Goal: Information Seeking & Learning: Learn about a topic

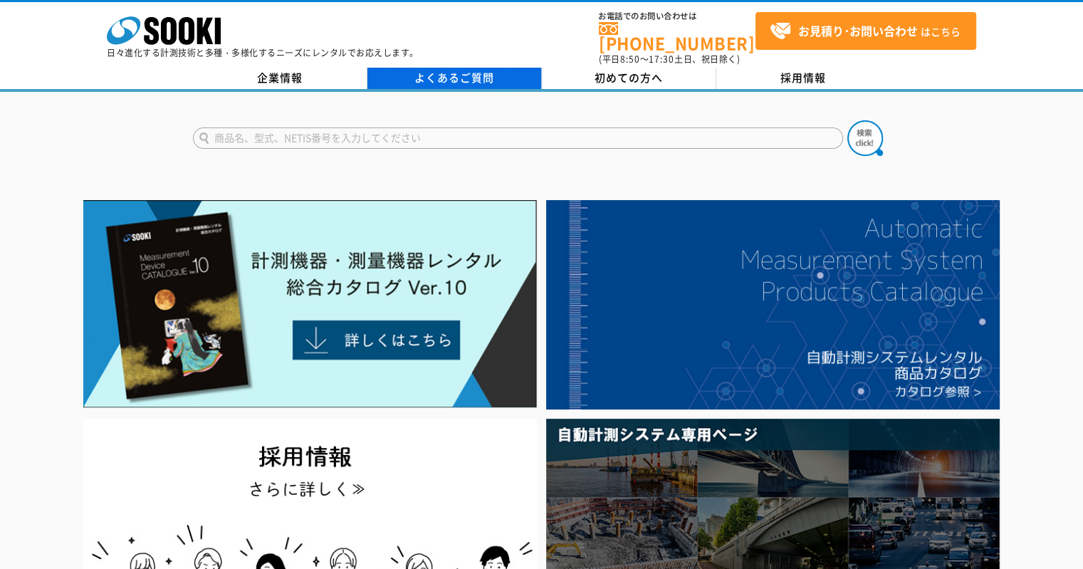
click at [453, 68] on link "よくあるご質問" at bounding box center [454, 78] width 174 height 21
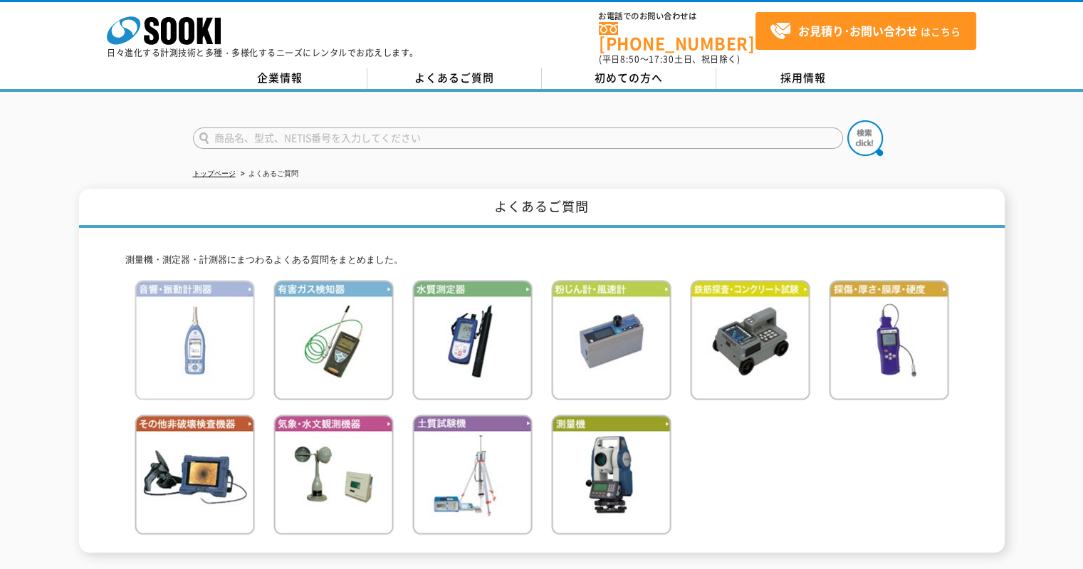
click at [147, 329] on img at bounding box center [195, 340] width 120 height 120
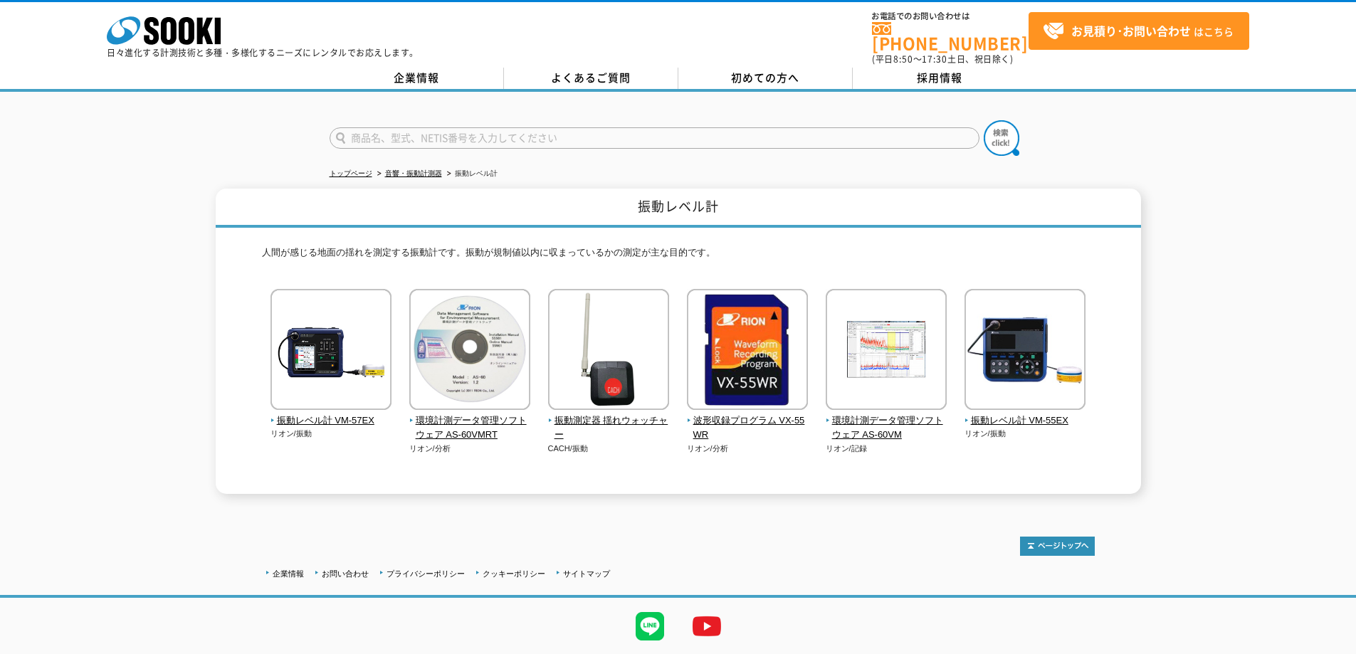
scroll to position [33, 0]
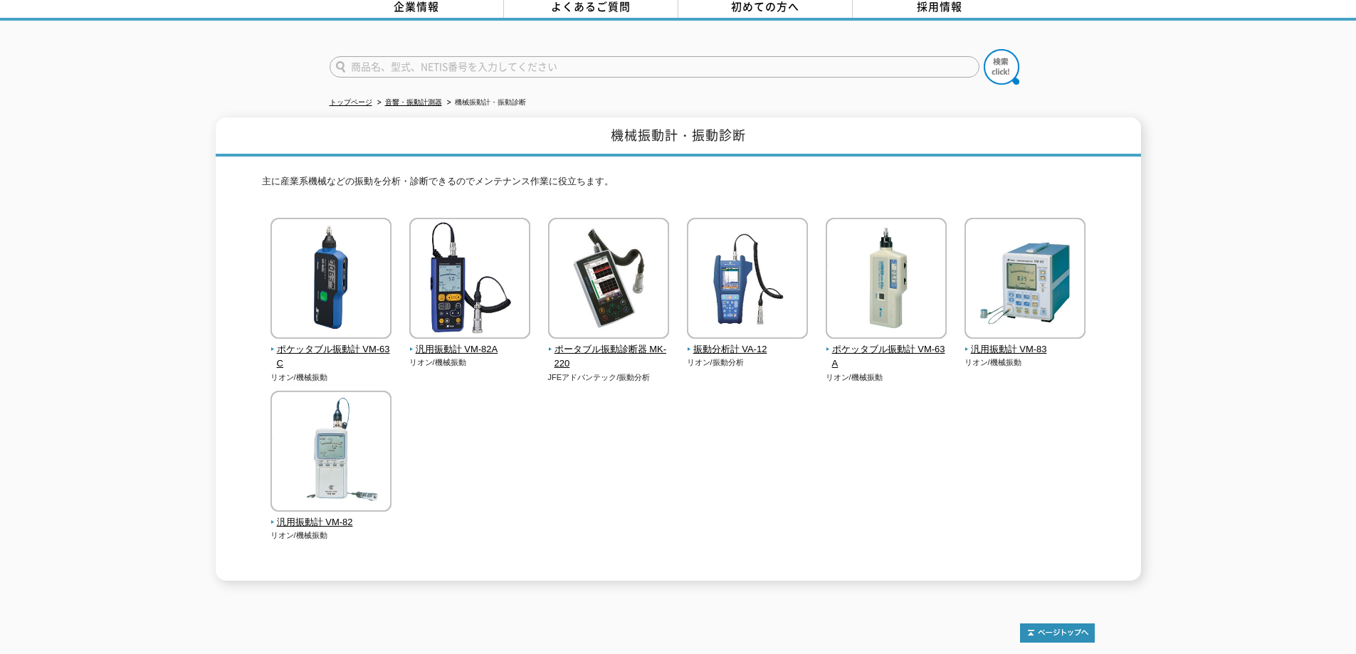
scroll to position [191, 0]
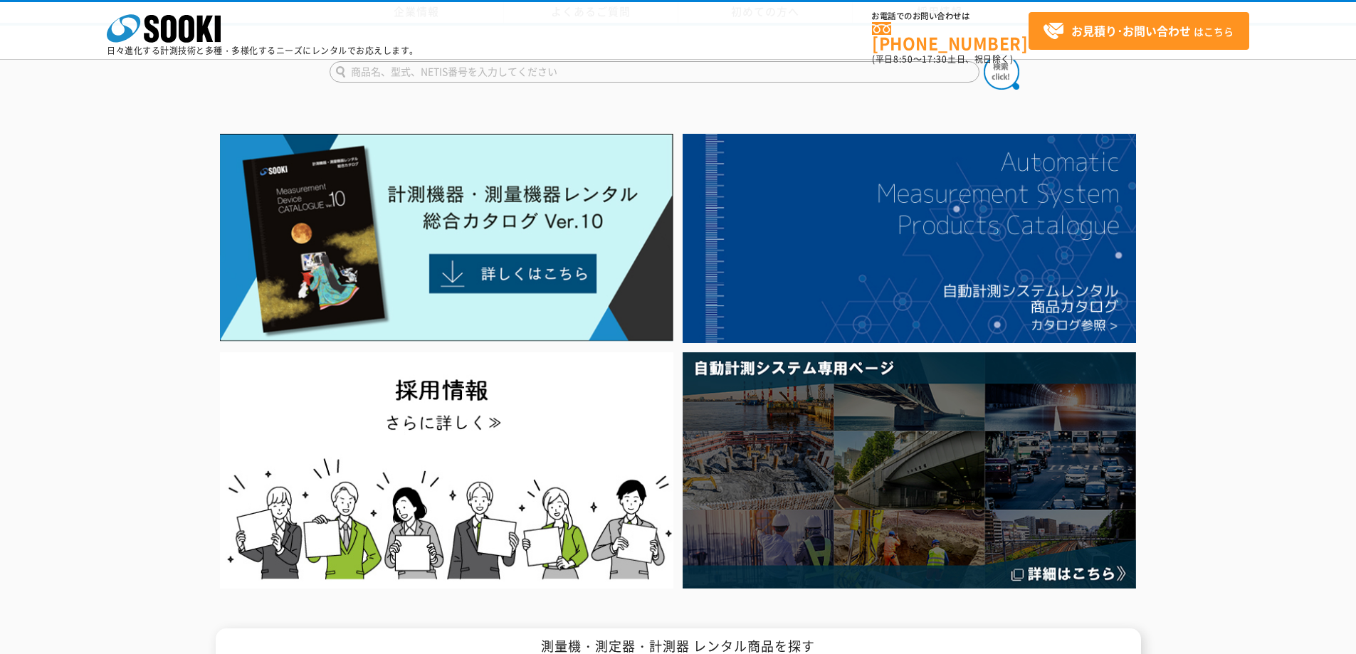
scroll to position [214, 0]
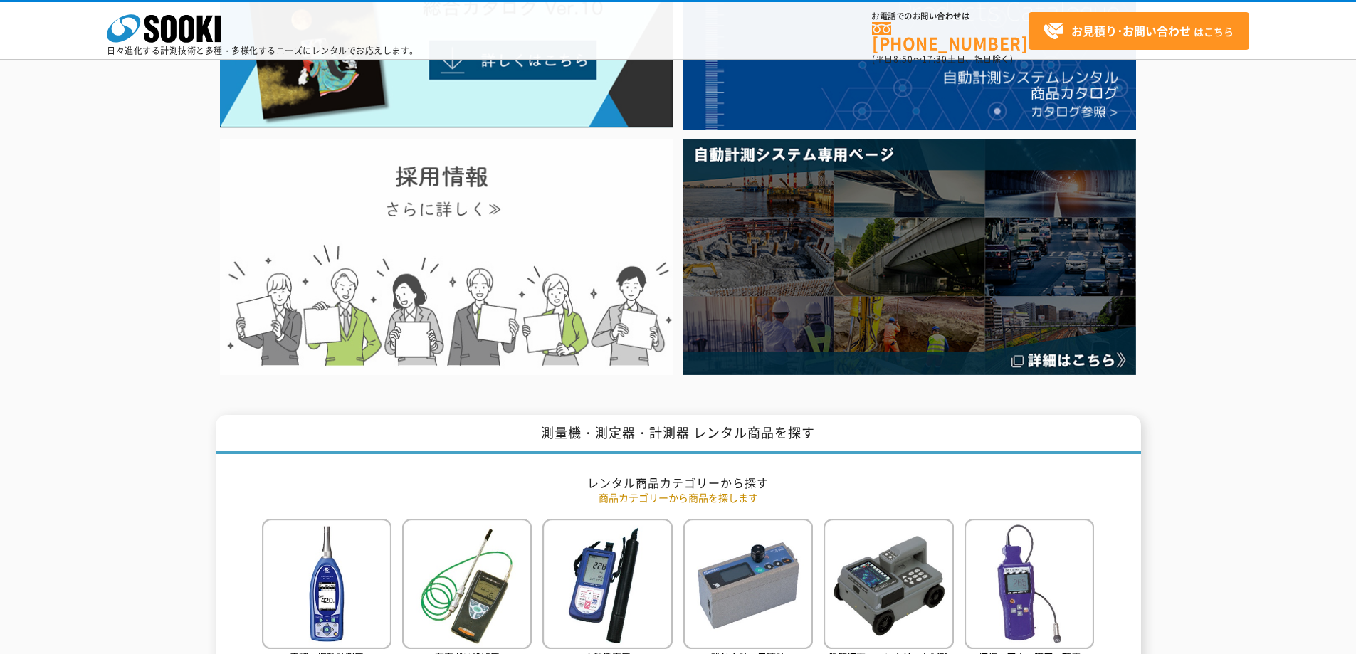
click at [431, 248] on img at bounding box center [446, 257] width 453 height 236
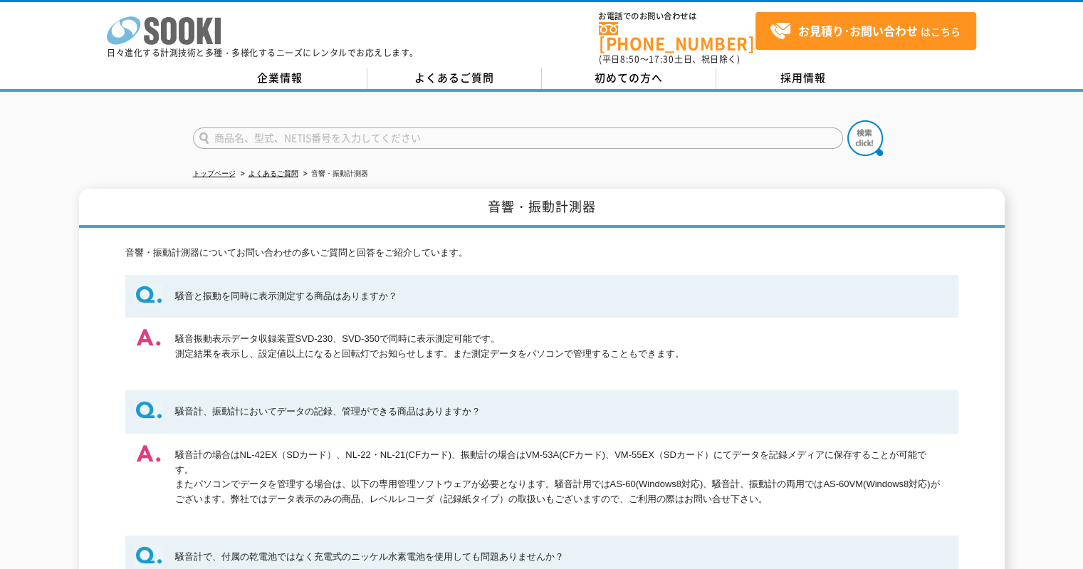
click at [161, 37] on icon at bounding box center [169, 31] width 16 height 28
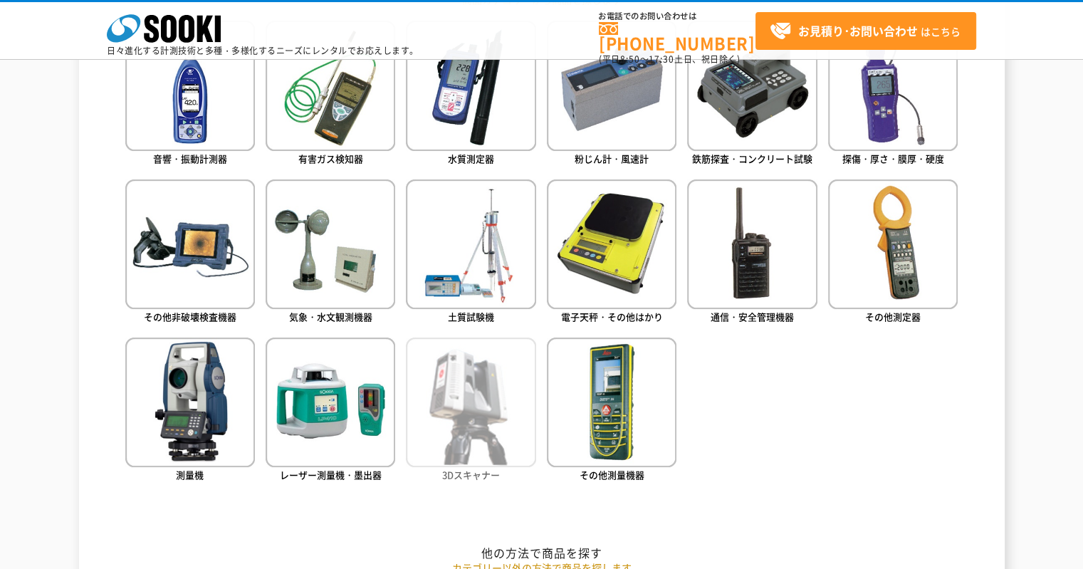
scroll to position [498, 0]
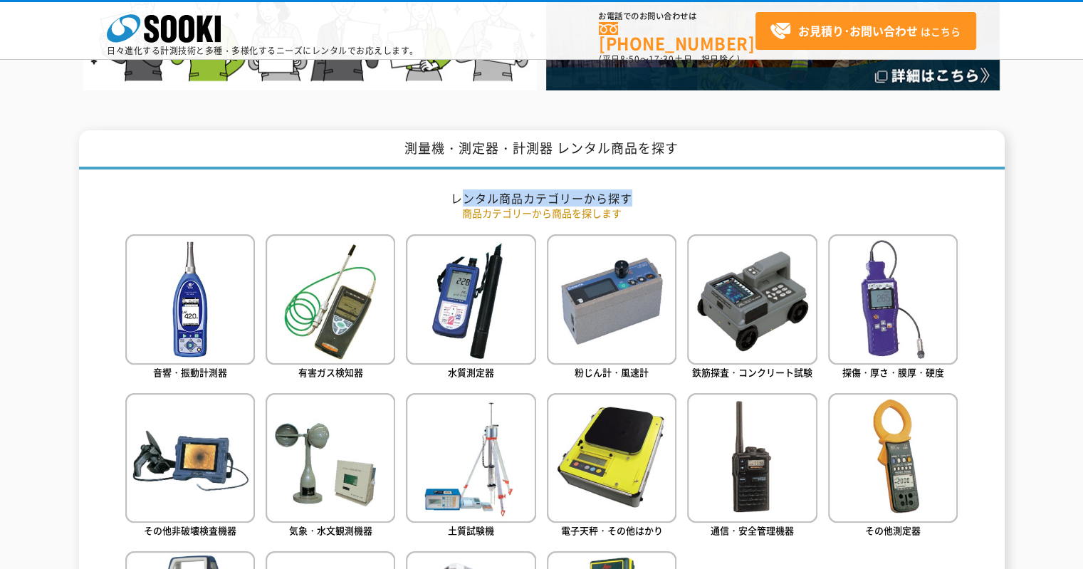
drag, startPoint x: 488, startPoint y: 194, endPoint x: 658, endPoint y: 196, distance: 169.4
click at [658, 196] on h2 "レンタル商品カテゴリーから探す" at bounding box center [541, 198] width 833 height 15
click at [669, 199] on h2 "レンタル商品カテゴリーから探す" at bounding box center [541, 198] width 833 height 15
drag, startPoint x: 493, startPoint y: 198, endPoint x: 453, endPoint y: 195, distance: 40.0
click at [492, 198] on h2 "レンタル商品カテゴリーから探す" at bounding box center [541, 198] width 833 height 15
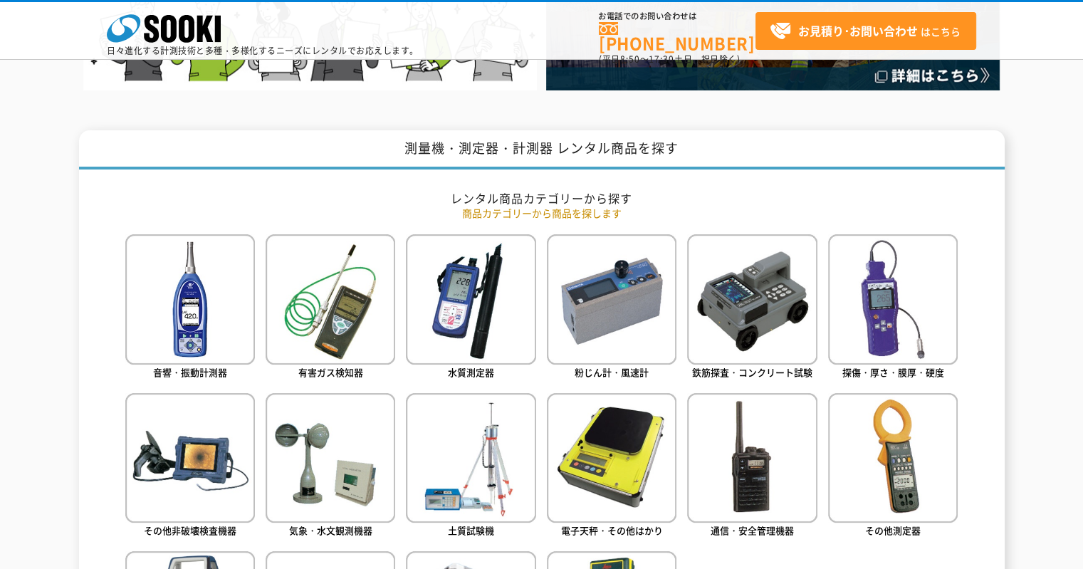
click at [446, 195] on h2 "レンタル商品カテゴリーから探す" at bounding box center [541, 198] width 833 height 15
drag, startPoint x: 446, startPoint y: 195, endPoint x: 704, endPoint y: 199, distance: 258.4
click at [704, 199] on h2 "レンタル商品カテゴリーから探す" at bounding box center [541, 198] width 833 height 15
copy div "レンタル商品カテゴリーから探す"
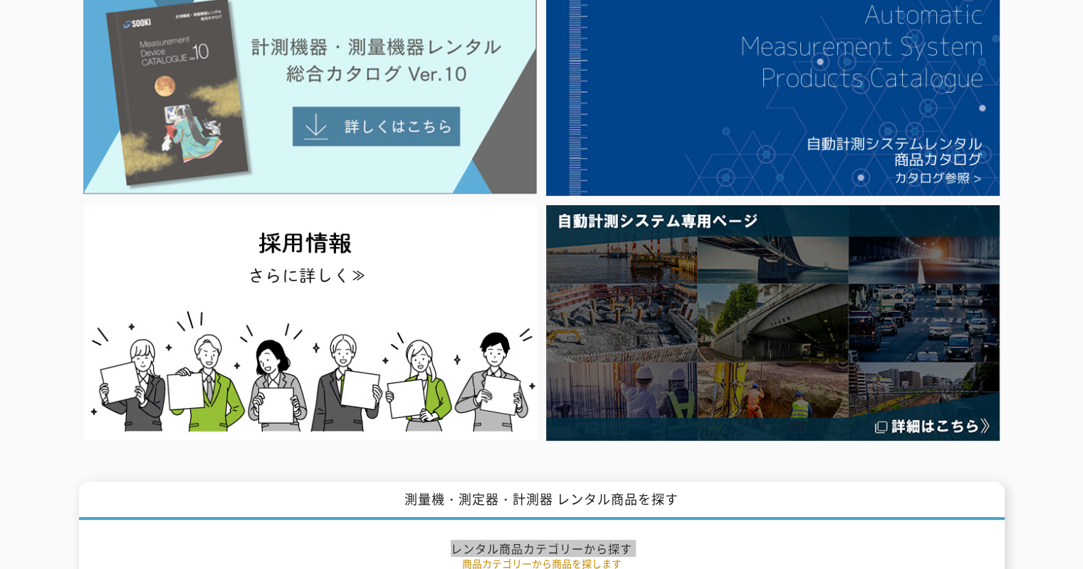
scroll to position [0, 0]
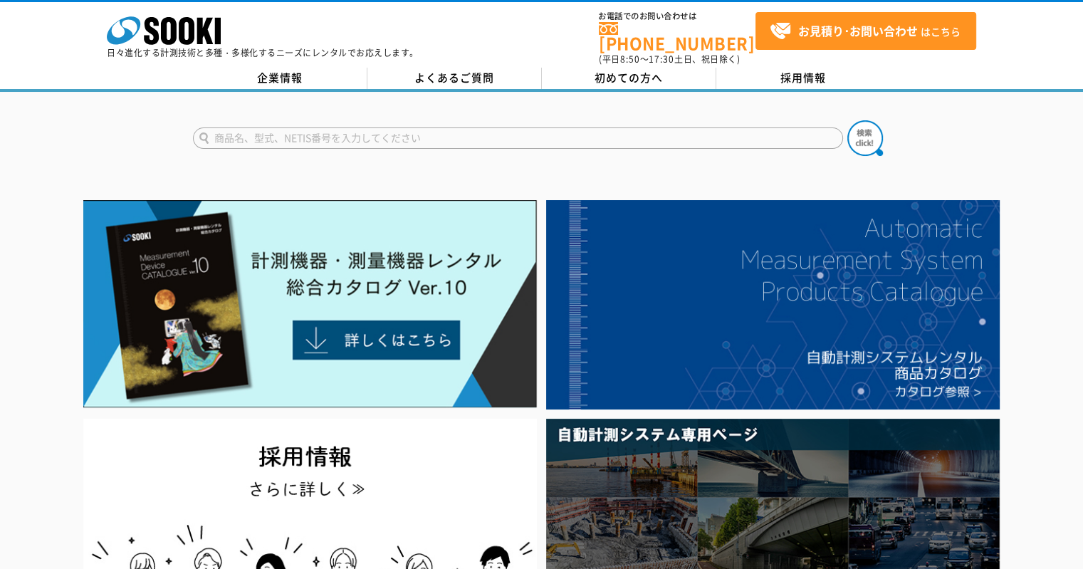
click at [462, 53] on div "株式会社 ソーキ spMenu 日々進化する計測技術と多種・多様化するニーズにレンタルでお応えします。 お電話でのお問い合わせは [PHONE_NUMBER]…" at bounding box center [541, 34] width 1083 height 64
click at [458, 68] on link "よくあるご質問" at bounding box center [454, 78] width 174 height 21
